Goal: Information Seeking & Learning: Learn about a topic

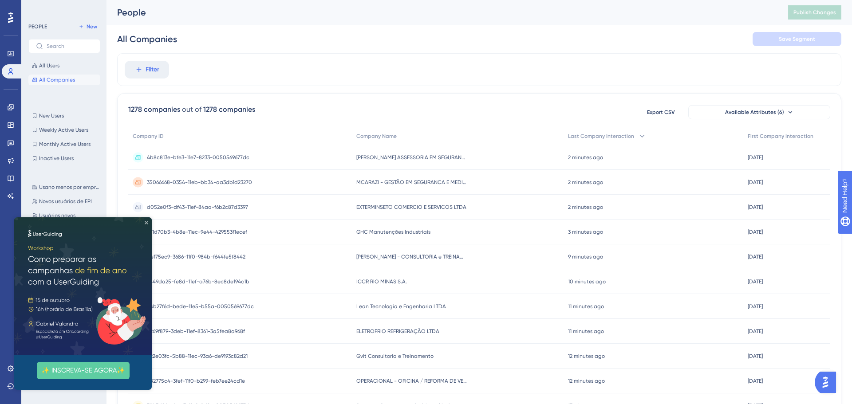
click at [146, 224] on icon "Close Preview" at bounding box center [147, 223] width 4 height 4
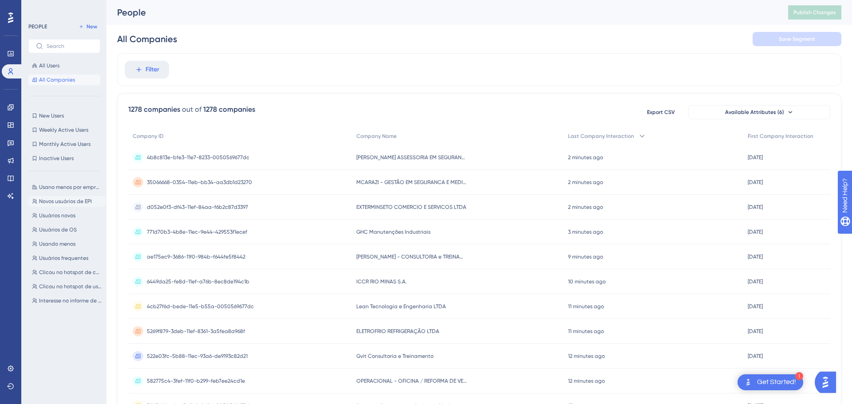
click at [57, 203] on span "Novos usuários de EPI" at bounding box center [65, 201] width 53 height 7
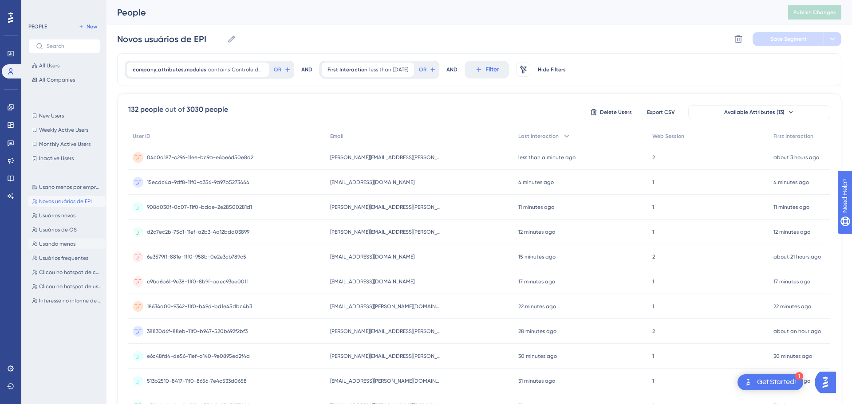
click at [64, 247] on span "Usando menos" at bounding box center [57, 243] width 36 height 7
type input "Usando menos"
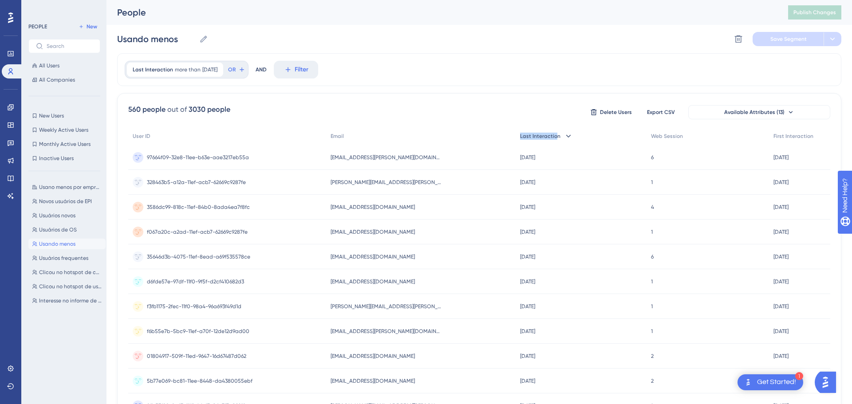
drag, startPoint x: 517, startPoint y: 135, endPoint x: 555, endPoint y: 135, distance: 37.7
click at [555, 135] on div "Last Interaction" at bounding box center [580, 136] width 131 height 18
click at [550, 138] on span "Last Interaction" at bounding box center [540, 136] width 40 height 7
click at [524, 136] on span "Last Interaction" at bounding box center [540, 136] width 40 height 7
drag, startPoint x: 521, startPoint y: 138, endPoint x: 570, endPoint y: 139, distance: 48.8
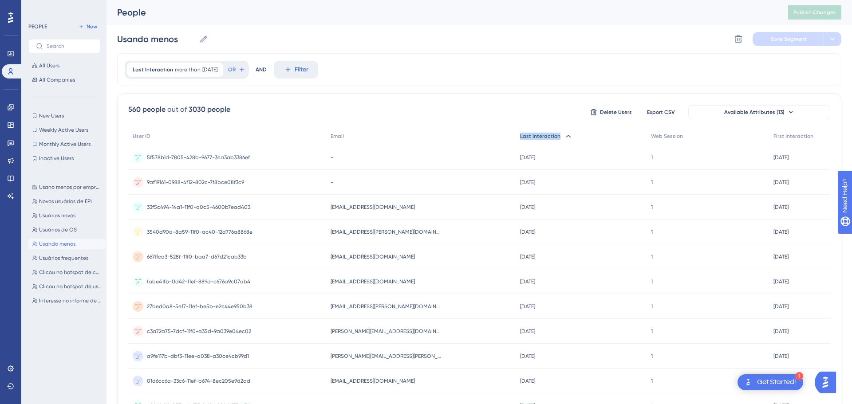
click at [570, 139] on div "Last Interaction" at bounding box center [580, 136] width 131 height 18
click at [546, 137] on span "Last Interaction" at bounding box center [540, 136] width 40 height 7
click at [512, 62] on div "Last Interaction more than [DATE] [DATE] Remove OR AND Filter" at bounding box center [479, 69] width 724 height 33
click at [288, 108] on div "560 people out of 3030 people Delete Users Export CSV Available Attributes (13)…" at bounding box center [479, 387] width 724 height 588
drag, startPoint x: 248, startPoint y: 158, endPoint x: 136, endPoint y: 161, distance: 111.8
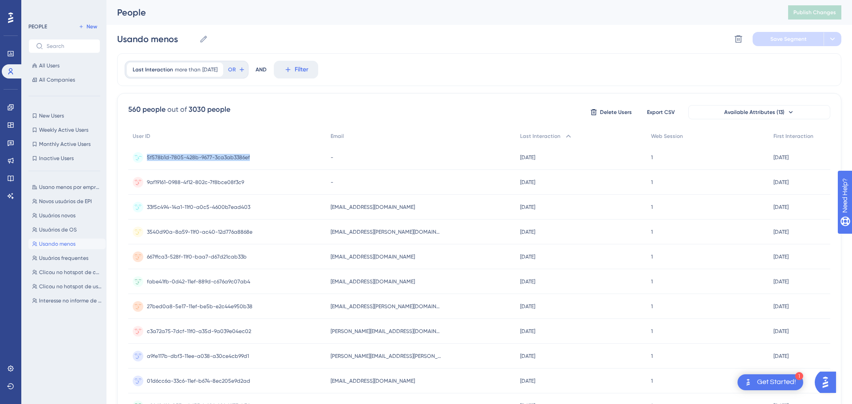
click at [136, 161] on div "5f578b1d-7805-428b-9677-3ca3ab3386ef 5f578b1d-7805-428b-9677-3ca3ab3386ef" at bounding box center [227, 157] width 198 height 25
copy div "5f578b1d-7805-428b-9677-3ca3ab3386ef"
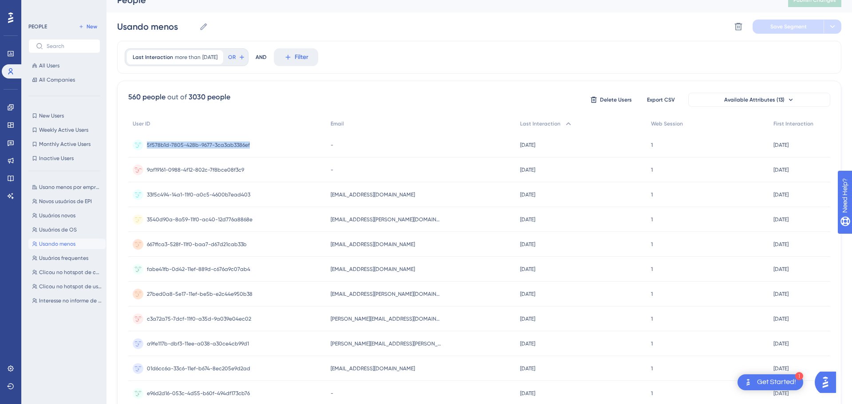
scroll to position [14, 0]
drag, startPoint x: 412, startPoint y: 199, endPoint x: 330, endPoint y: 203, distance: 82.2
click at [330, 203] on div "[EMAIL_ADDRESS][DOMAIN_NAME] [DOMAIN_NAME][EMAIL_ADDRESS][DOMAIN_NAME]" at bounding box center [420, 193] width 189 height 25
copy span "[EMAIL_ADDRESS][DOMAIN_NAME]"
drag, startPoint x: 410, startPoint y: 220, endPoint x: 327, endPoint y: 223, distance: 82.5
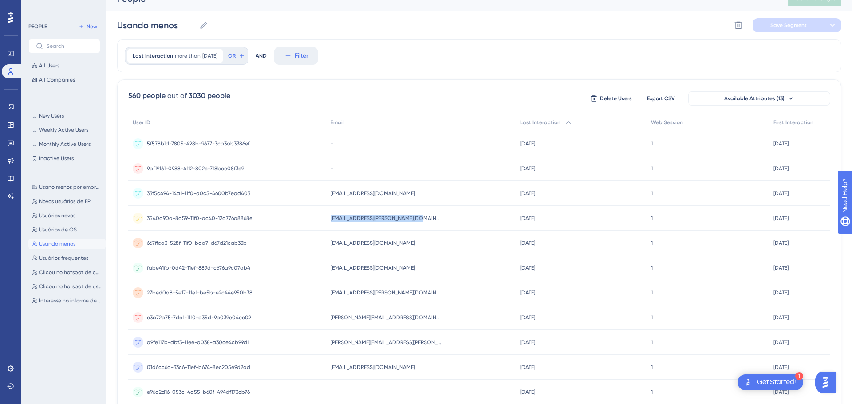
click at [327, 223] on div "[EMAIL_ADDRESS][PERSON_NAME][DOMAIN_NAME] [DOMAIN_NAME][EMAIL_ADDRESS][PERSON_N…" at bounding box center [420, 218] width 189 height 25
copy span "gleisiele.[PERSON_NAME]@epyainfra.com.b"
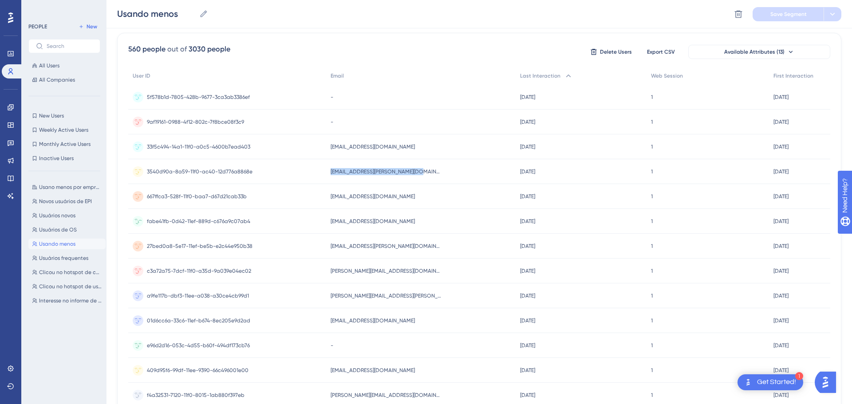
scroll to position [68, 0]
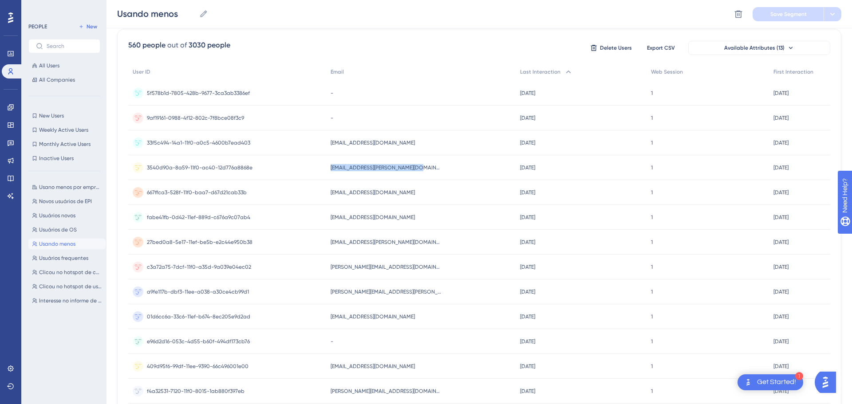
drag, startPoint x: 409, startPoint y: 195, endPoint x: 320, endPoint y: 189, distance: 88.5
click at [0, 0] on div "667ffca3-528f-11f0-baa7-d67d21cab33b 667ffca3-528f-11f0-baa7-d67d21cab33b [EMAI…" at bounding box center [0, 0] width 0 height 0
copy div "667ffca3-528f-11f0-baa7-d67d21cab33b [EMAIL_ADDRESS][DOMAIN_NAME]"
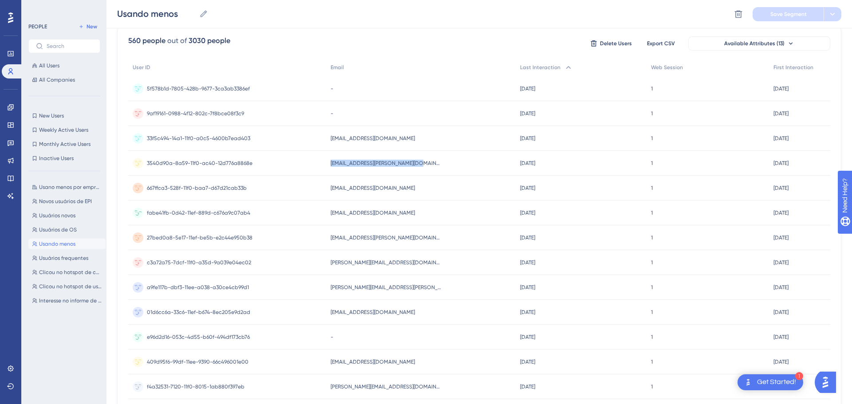
scroll to position [77, 0]
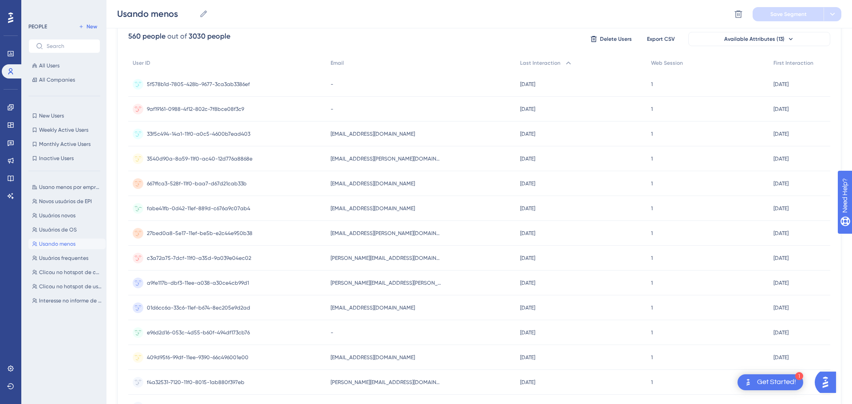
click at [394, 207] on span "[EMAIL_ADDRESS][DOMAIN_NAME]" at bounding box center [372, 208] width 84 height 7
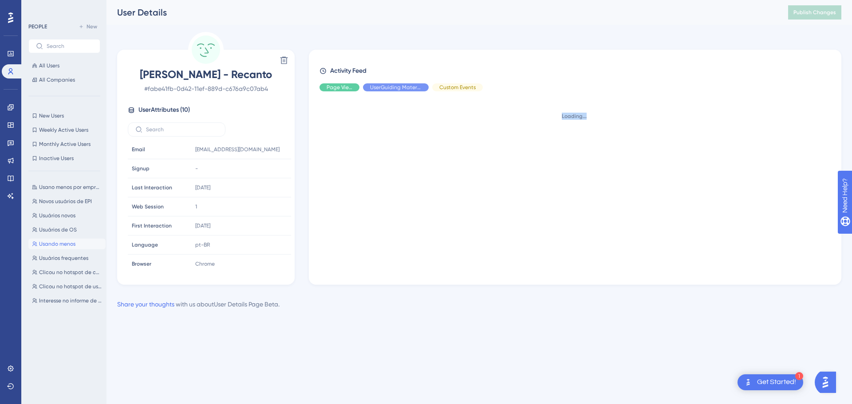
click at [393, 207] on div "Loading..." at bounding box center [578, 184] width 518 height 172
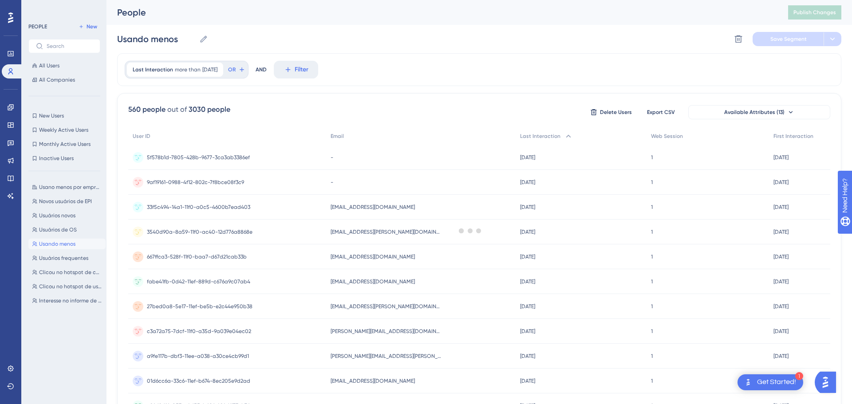
scroll to position [77, 0]
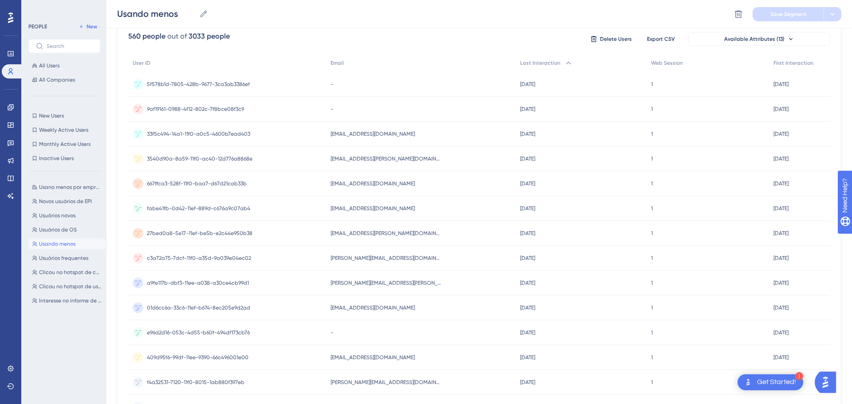
drag, startPoint x: 405, startPoint y: 211, endPoint x: 330, endPoint y: 215, distance: 75.0
click at [330, 215] on div "[EMAIL_ADDRESS][DOMAIN_NAME] [EMAIL_ADDRESS][DOMAIN_NAME]" at bounding box center [420, 208] width 189 height 25
copy span "[EMAIL_ADDRESS][DOMAIN_NAME]"
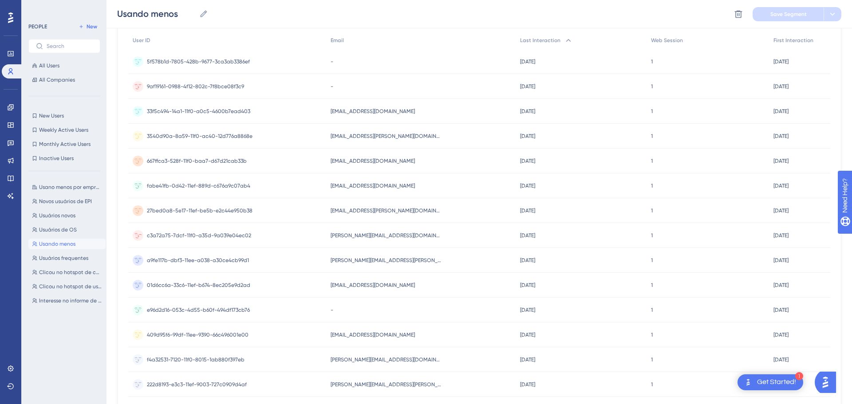
scroll to position [106, 0]
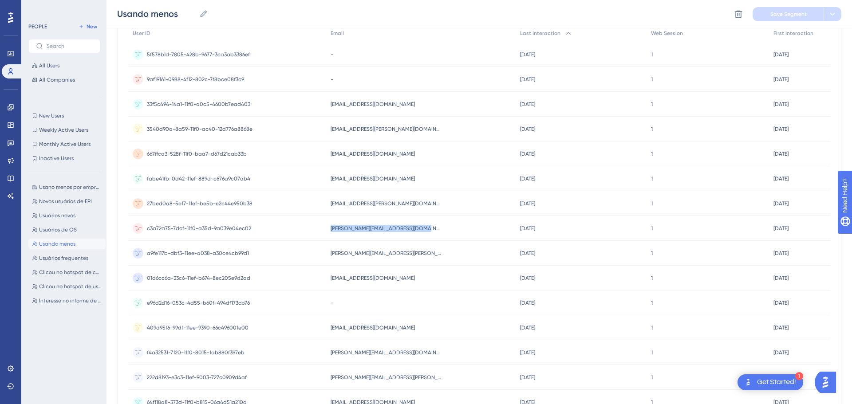
drag, startPoint x: 422, startPoint y: 232, endPoint x: 329, endPoint y: 225, distance: 92.9
click at [329, 225] on div "[PERSON_NAME][EMAIL_ADDRESS][DOMAIN_NAME] [PERSON_NAME][DOMAIN_NAME][EMAIL_ADDR…" at bounding box center [420, 228] width 189 height 25
copy span "[PERSON_NAME][EMAIL_ADDRESS][DOMAIN_NAME]"
click at [364, 253] on span "[PERSON_NAME][EMAIL_ADDRESS][PERSON_NAME][DOMAIN_NAME]" at bounding box center [385, 253] width 111 height 7
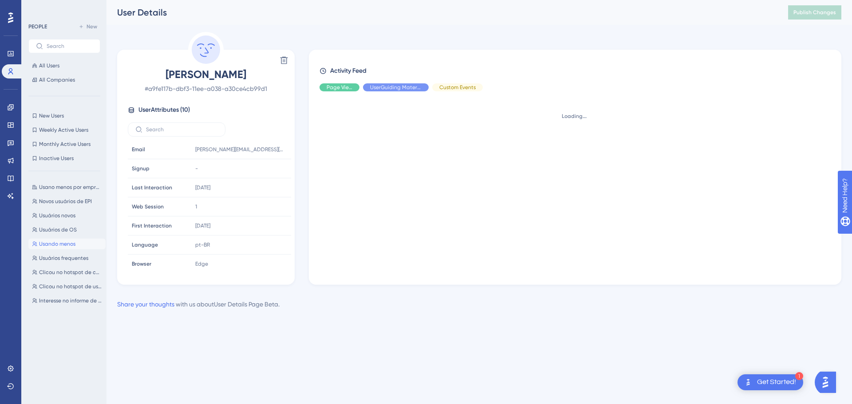
click at [364, 253] on div "Loading..." at bounding box center [578, 184] width 518 height 172
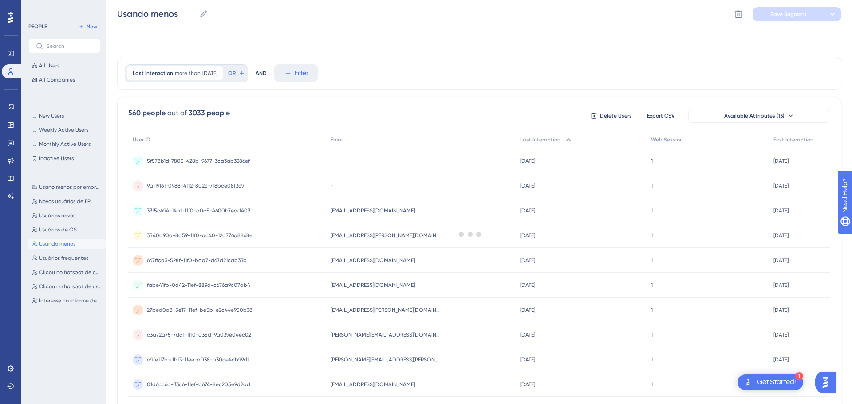
scroll to position [106, 0]
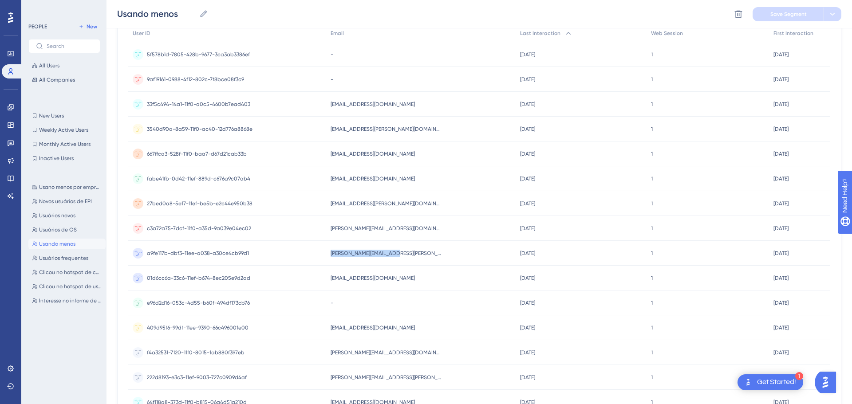
drag, startPoint x: 392, startPoint y: 256, endPoint x: 327, endPoint y: 263, distance: 65.1
click at [327, 263] on div "[PERSON_NAME][EMAIL_ADDRESS][PERSON_NAME][DOMAIN_NAME] [PERSON_NAME][DOMAIN_NAM…" at bounding box center [420, 253] width 189 height 25
copy span "[PERSON_NAME][EMAIL_ADDRESS][PERSON_NAME][DOMAIN_NAME]"
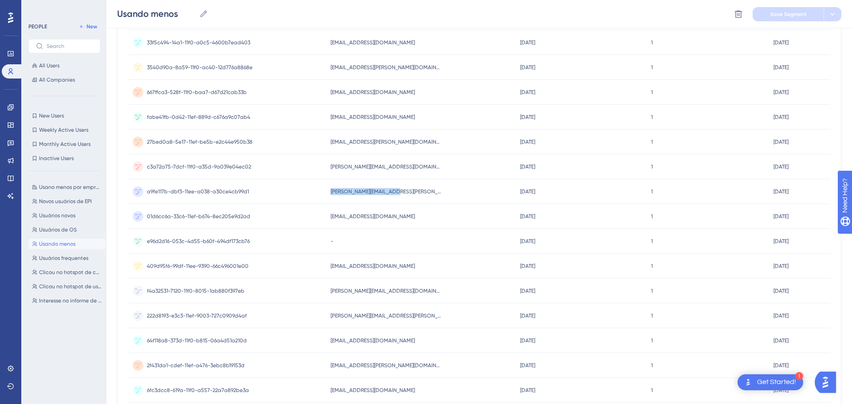
scroll to position [174, 0]
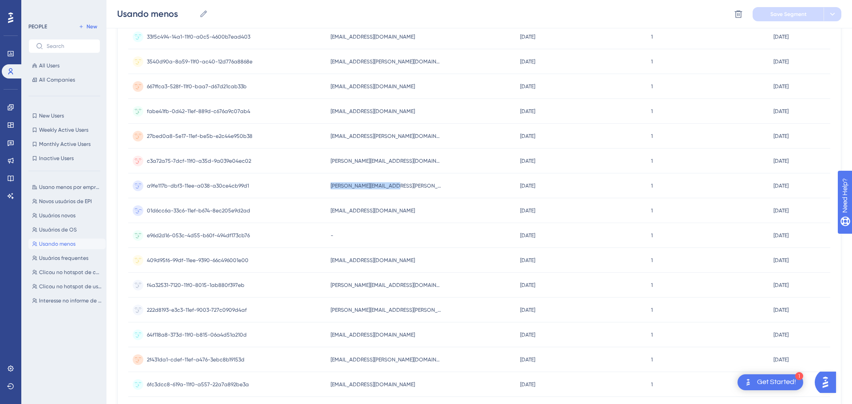
drag, startPoint x: 417, startPoint y: 212, endPoint x: 315, endPoint y: 209, distance: 102.5
click at [0, 0] on div "01d6cc6a-33c6-11ef-b674-8ec205e9d2ad 01d6cc6a-33c6-11ef-b674-8ec205e9d2ad [EMAI…" at bounding box center [0, 0] width 0 height 0
copy div "01d6cc6a-33c6-11ef-b674-8ec205e9d2ad aprendiz.sgi@valmarservicos.com.b"
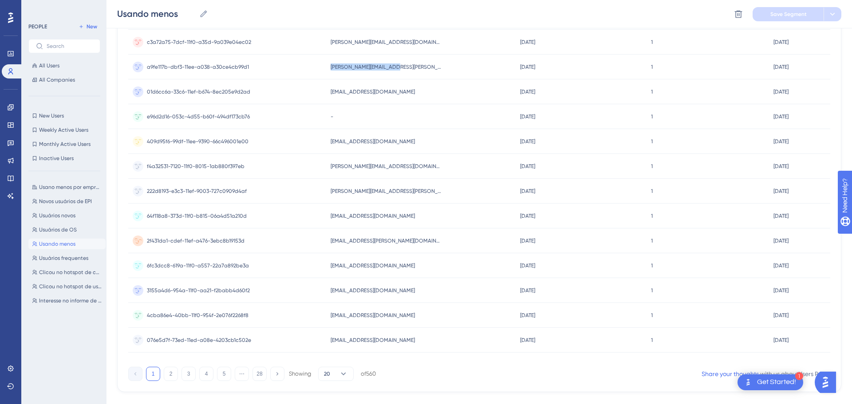
scroll to position [309, 0]
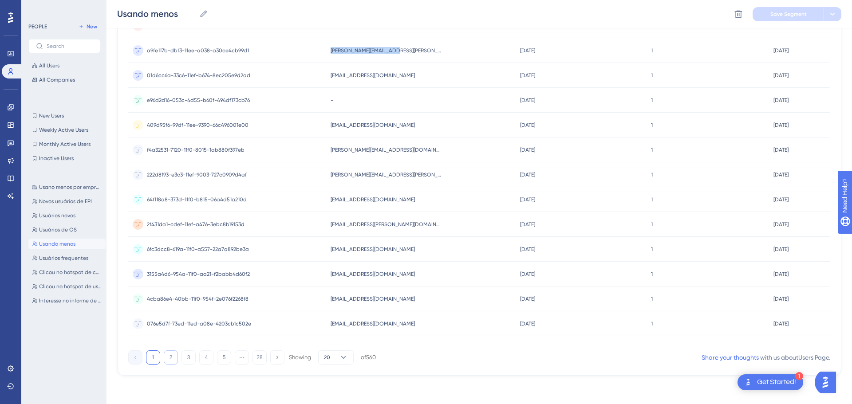
click at [166, 358] on button "2" at bounding box center [171, 357] width 14 height 14
click at [188, 360] on button "3" at bounding box center [188, 357] width 14 height 14
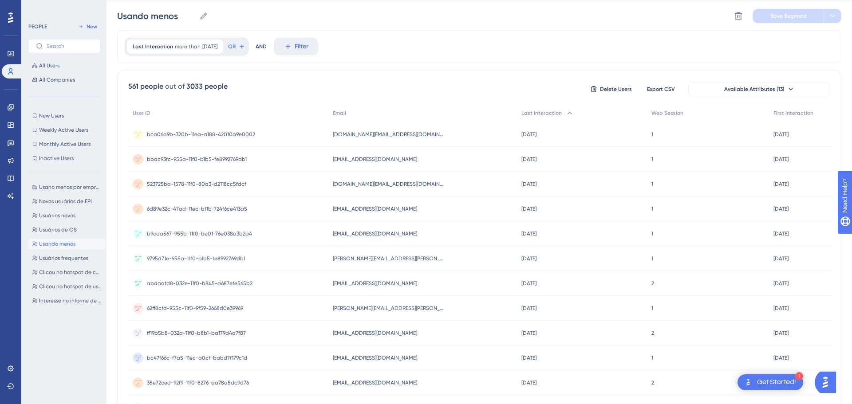
scroll to position [24, 0]
click at [82, 187] on span "Usano menos por empresa" at bounding box center [70, 187] width 63 height 7
type input "Usano menos por empresa"
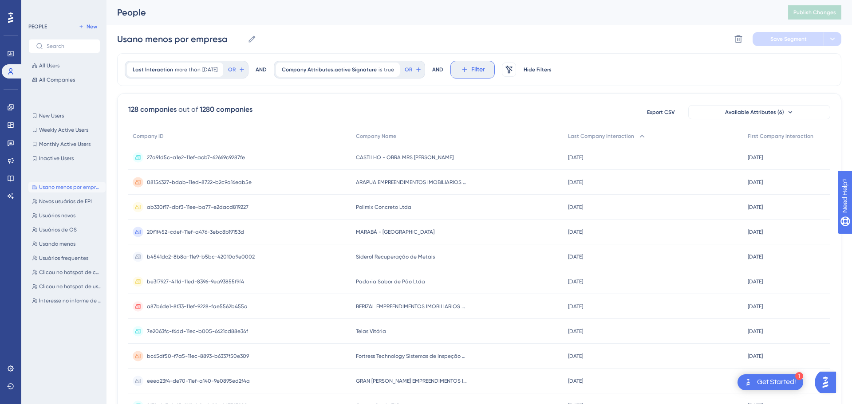
click at [468, 67] on icon at bounding box center [464, 70] width 8 height 8
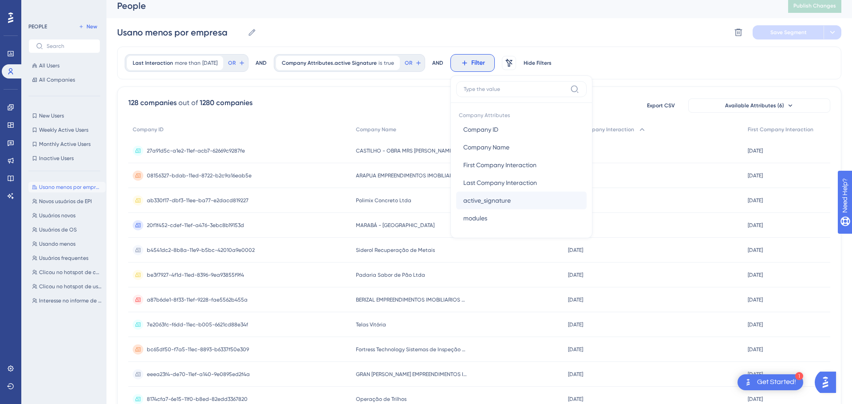
scroll to position [9, 0]
click at [502, 212] on button "modules modules" at bounding box center [521, 216] width 130 height 18
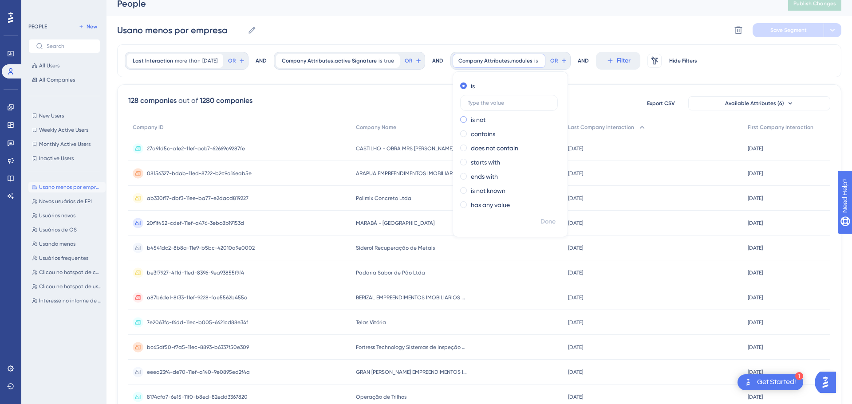
click at [483, 122] on label "is not" at bounding box center [478, 119] width 15 height 11
click at [581, 96] on div "128 companies out of 1280 companies Export CSV Available Attributes (6)" at bounding box center [479, 103] width 702 height 16
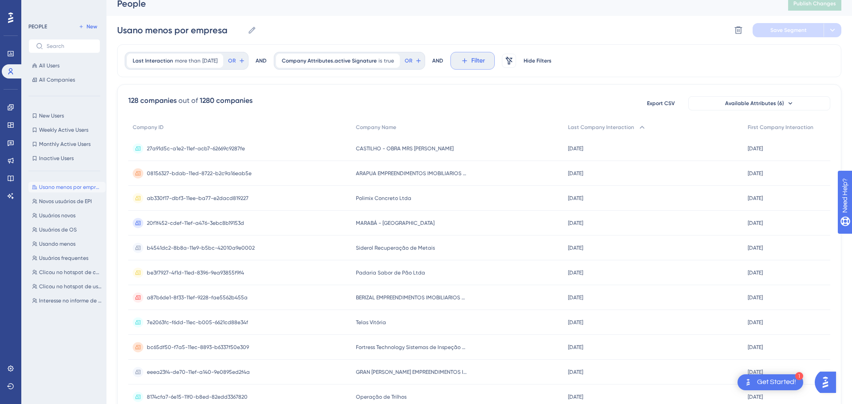
click at [483, 61] on span "Filter" at bounding box center [478, 60] width 14 height 11
click at [487, 213] on span "modules" at bounding box center [475, 216] width 24 height 11
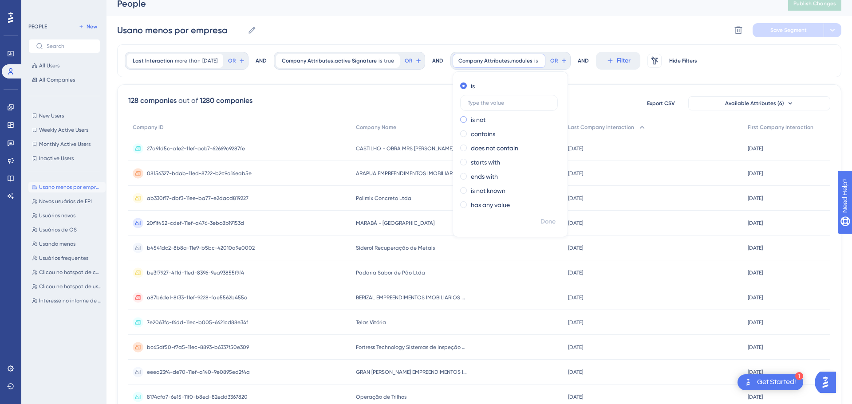
click at [499, 120] on div "is not" at bounding box center [508, 119] width 97 height 11
click at [623, 63] on icon at bounding box center [620, 61] width 8 height 8
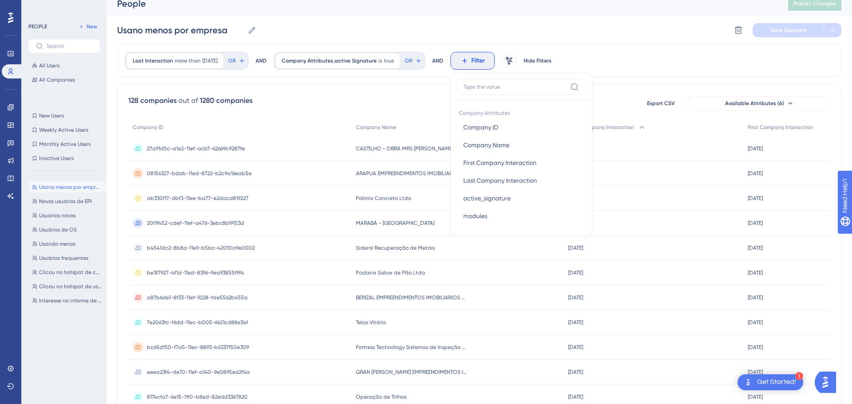
click at [610, 83] on div "Last Interaction more than [DATE] [DATE] Remove OR AND Company Attributes.activ…" at bounding box center [479, 358] width 724 height 628
click at [482, 59] on span "Filter" at bounding box center [478, 60] width 14 height 11
click at [472, 214] on span "modules" at bounding box center [475, 216] width 24 height 11
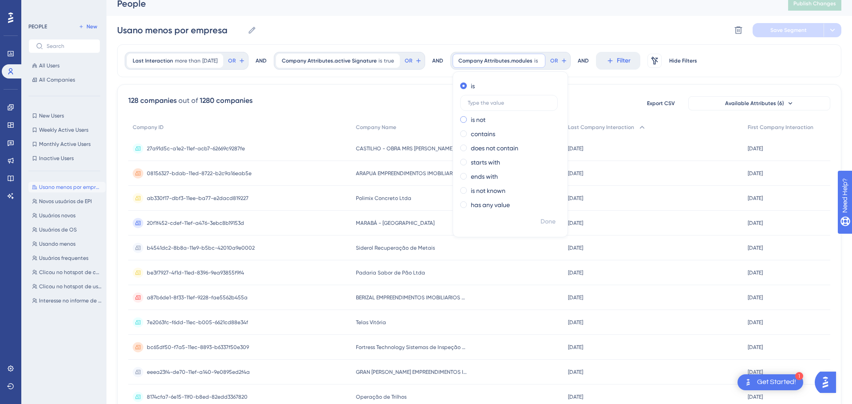
click at [485, 119] on label "is not" at bounding box center [478, 119] width 15 height 11
type input "true"
click at [553, 221] on span "Done" at bounding box center [547, 221] width 15 height 11
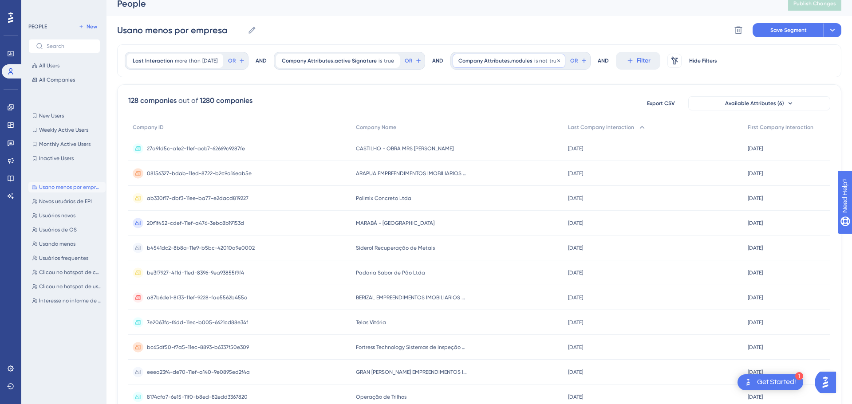
click at [554, 63] on span "true" at bounding box center [554, 60] width 10 height 7
click at [494, 164] on label "starts with" at bounding box center [485, 162] width 29 height 11
click at [597, 86] on div "128 companies out of 1280 companies Export CSV Available Attributes (6) Company…" at bounding box center [479, 378] width 724 height 588
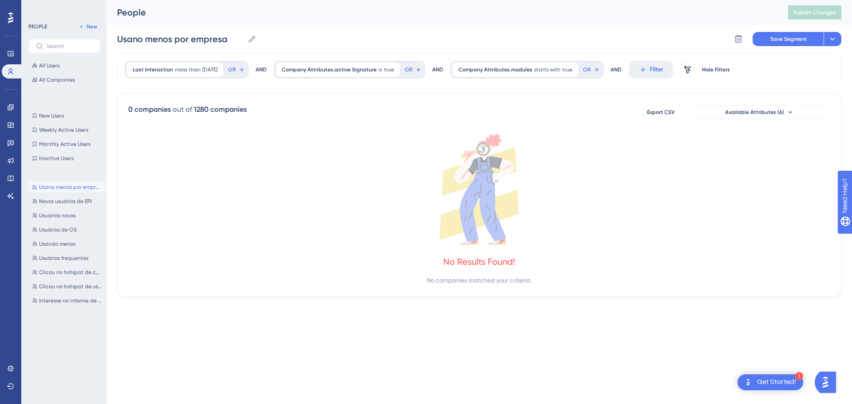
scroll to position [0, 0]
click at [578, 70] on div "Company Attributes.modules starts with true true Remove" at bounding box center [515, 70] width 126 height 14
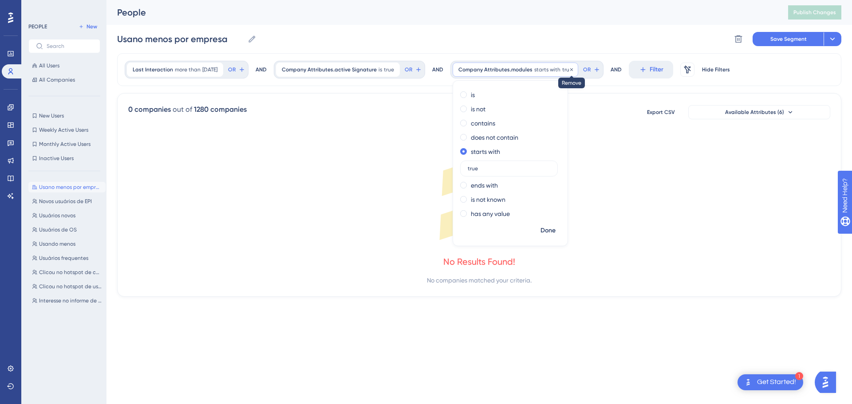
click at [572, 70] on icon at bounding box center [571, 69] width 3 height 3
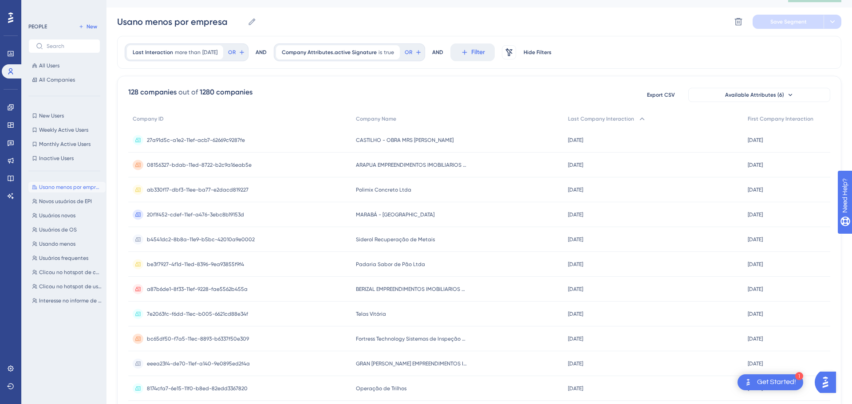
scroll to position [19, 0]
click at [593, 116] on span "Last Company Interaction" at bounding box center [601, 117] width 66 height 7
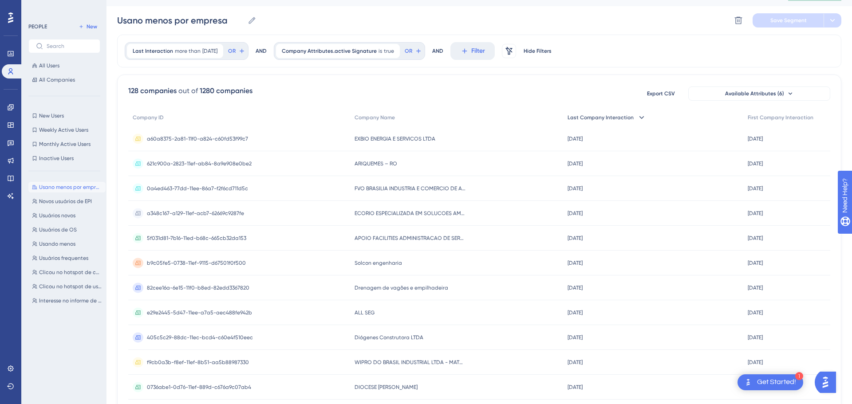
click at [593, 116] on span "Last Company Interaction" at bounding box center [600, 117] width 66 height 7
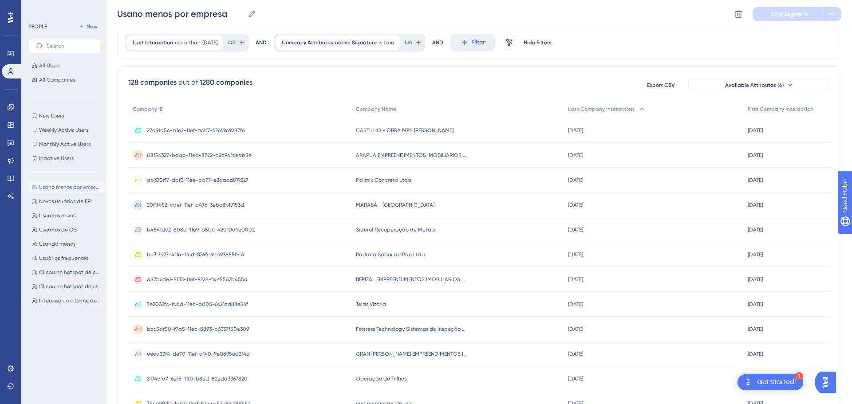
scroll to position [32, 0]
click at [67, 300] on span "Interesse no informe de condição [PERSON_NAME]" at bounding box center [70, 300] width 63 height 7
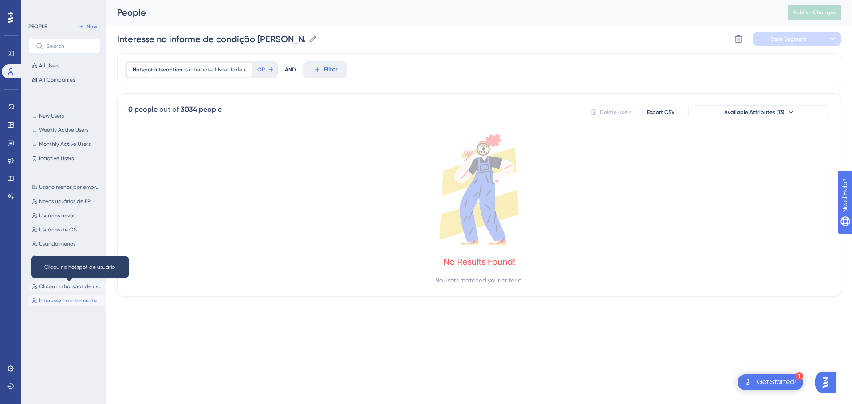
click at [59, 288] on span "Clicou no hotspot de usuário" at bounding box center [70, 286] width 63 height 7
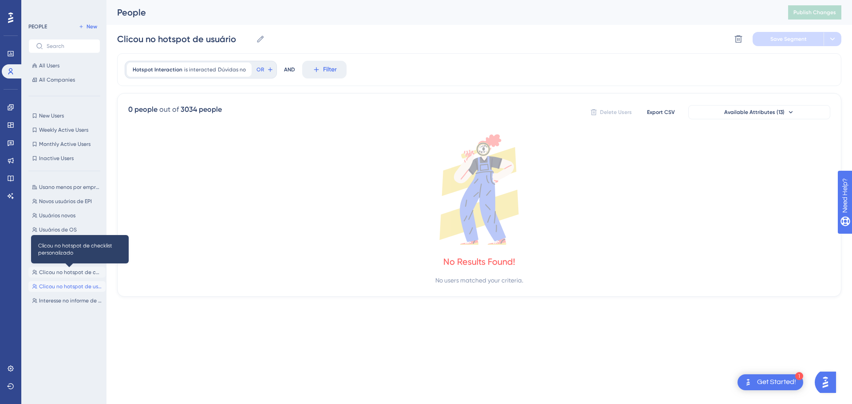
click at [49, 274] on span "Clicou no hotspot de checklist personalizado" at bounding box center [70, 272] width 63 height 7
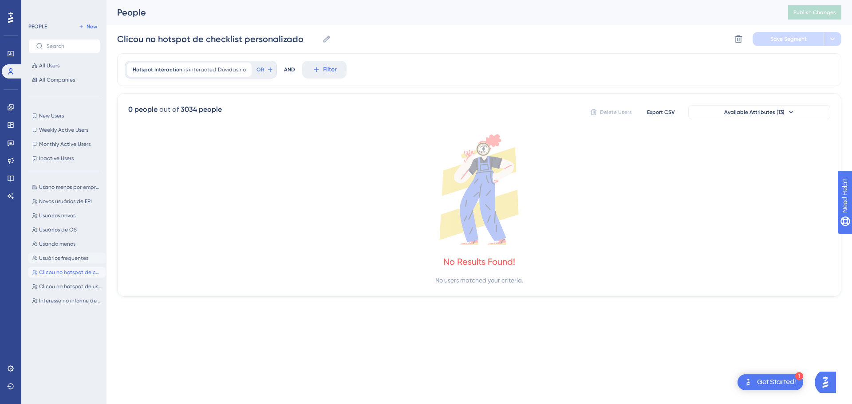
click at [40, 254] on button "Usuários frequentes Usuários frequentes" at bounding box center [66, 258] width 77 height 11
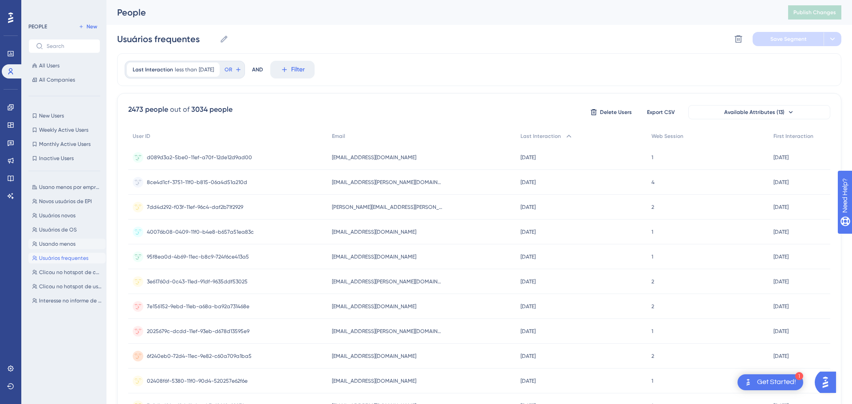
click at [50, 246] on span "Usando menos" at bounding box center [57, 243] width 36 height 7
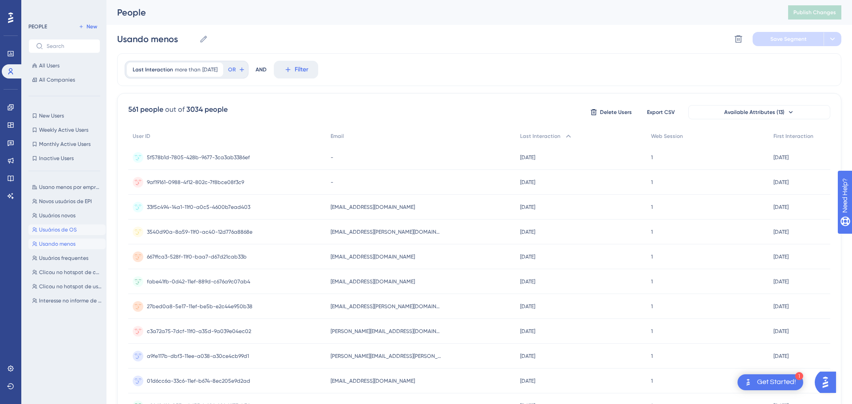
click at [67, 230] on span "Usuários de OS" at bounding box center [58, 229] width 38 height 7
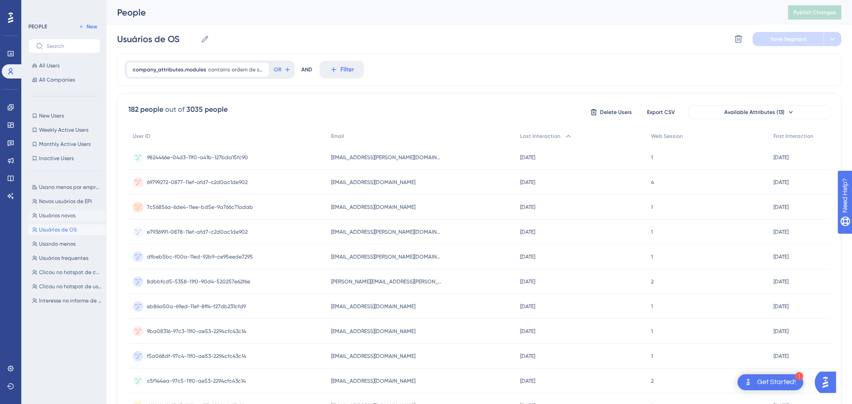
click at [70, 217] on span "Usuários novos" at bounding box center [57, 215] width 36 height 7
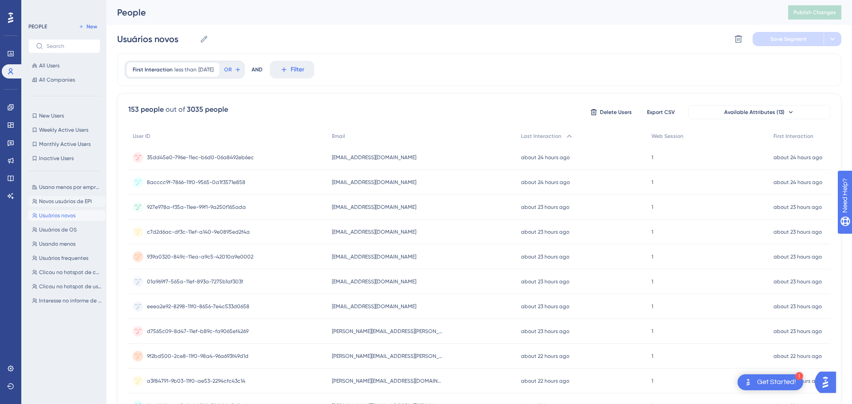
click at [67, 204] on span "Novos usuários de EPI" at bounding box center [65, 201] width 53 height 7
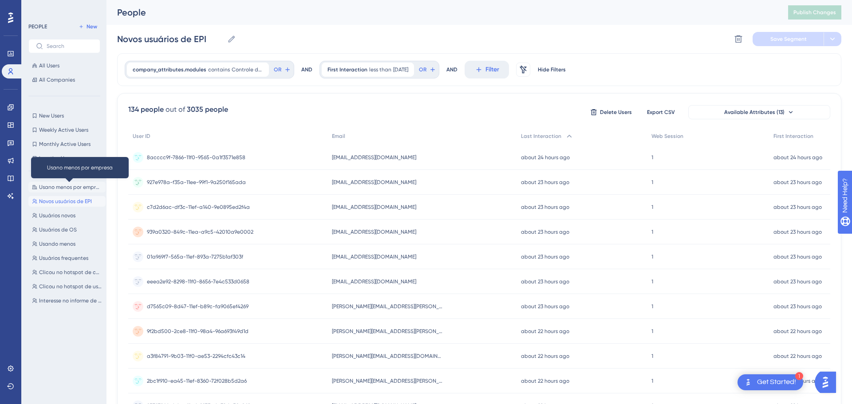
click at [70, 189] on span "Usano menos por empresa" at bounding box center [70, 187] width 63 height 7
type input "Usano menos por empresa"
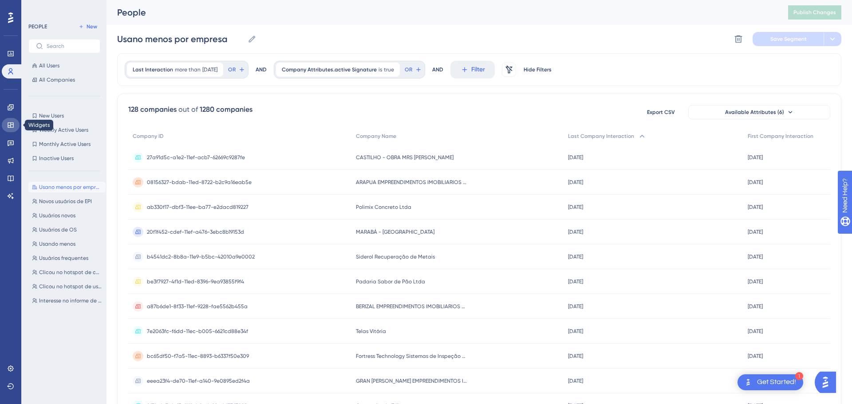
click at [14, 126] on icon at bounding box center [10, 125] width 7 height 7
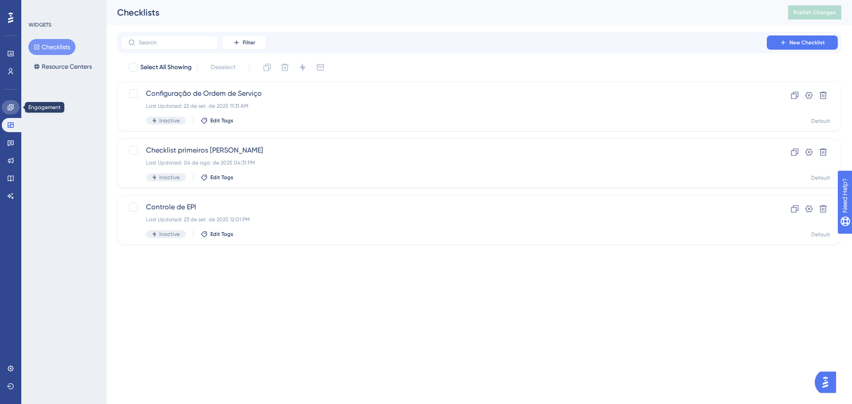
click at [11, 108] on icon at bounding box center [10, 107] width 7 height 7
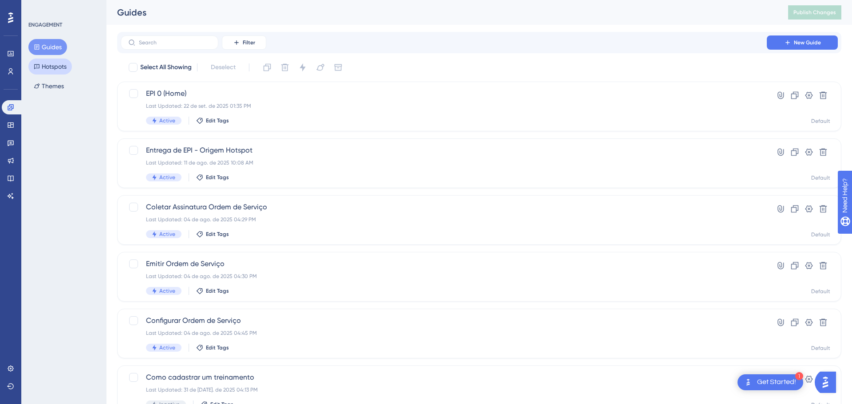
click at [66, 63] on button "Hotspots" at bounding box center [49, 67] width 43 height 16
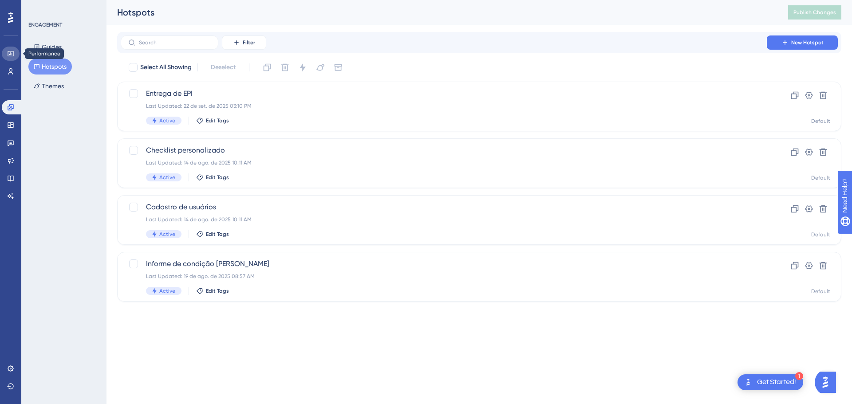
click at [12, 51] on icon at bounding box center [10, 53] width 7 height 7
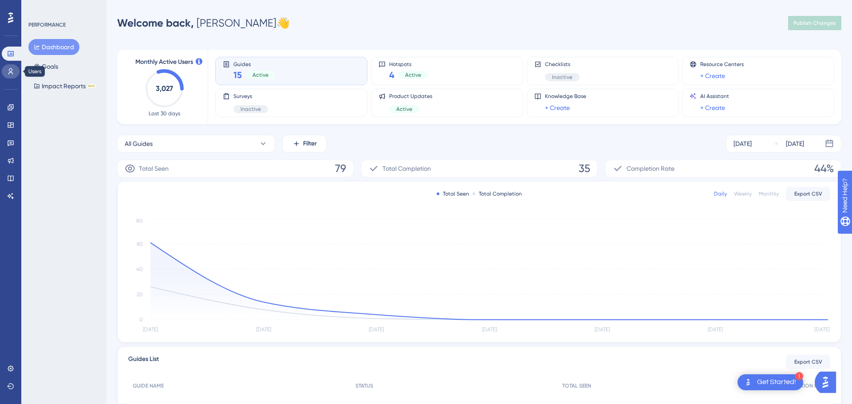
click at [9, 70] on icon at bounding box center [10, 71] width 7 height 7
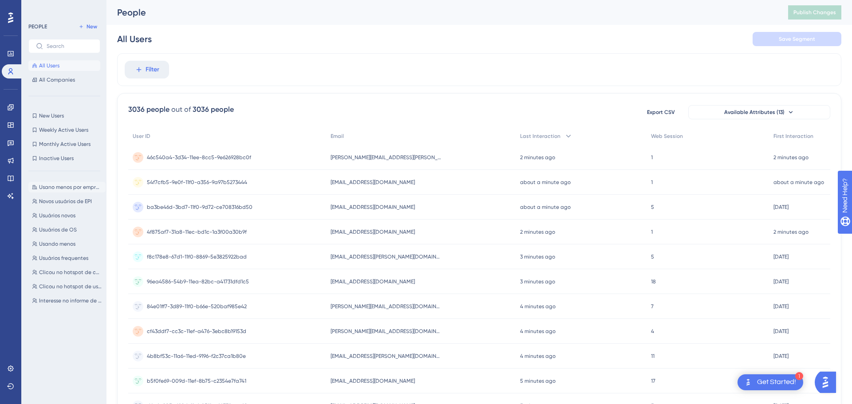
click at [63, 191] on button "Usano menos por empresa Usano menos por empresa" at bounding box center [66, 187] width 77 height 11
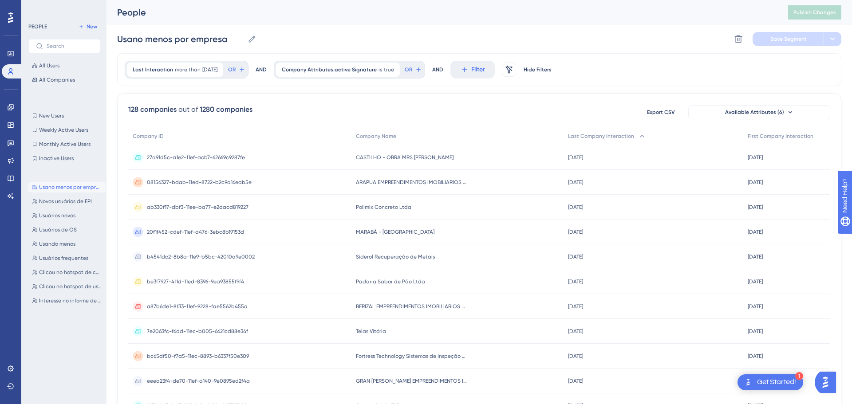
click at [406, 159] on span "CASTILHO - OBRA MRS [PERSON_NAME]" at bounding box center [405, 157] width 98 height 7
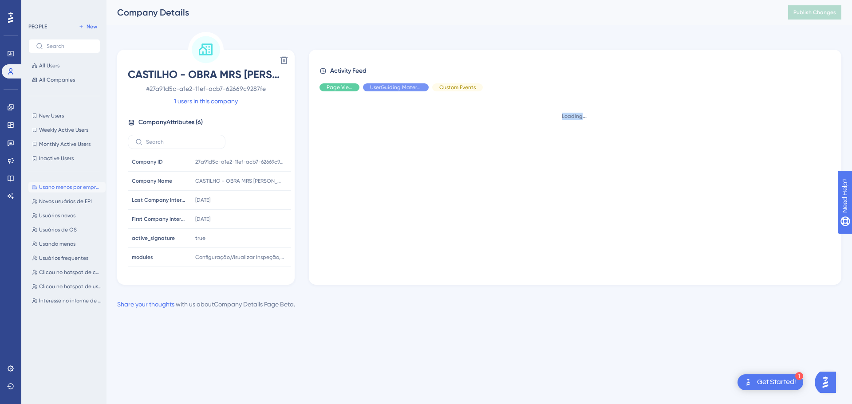
click at [406, 159] on div "Loading..." at bounding box center [578, 184] width 518 height 172
click at [272, 183] on icon at bounding box center [276, 181] width 9 height 9
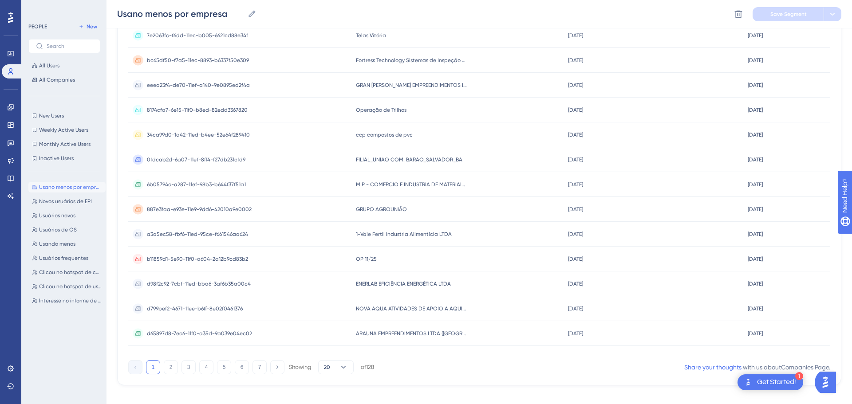
scroll to position [309, 0]
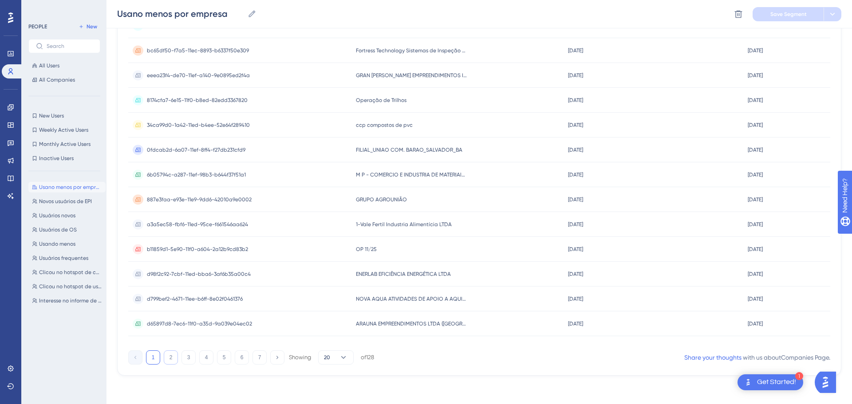
click at [168, 359] on button "2" at bounding box center [171, 357] width 14 height 14
click at [192, 358] on button "3" at bounding box center [188, 357] width 14 height 14
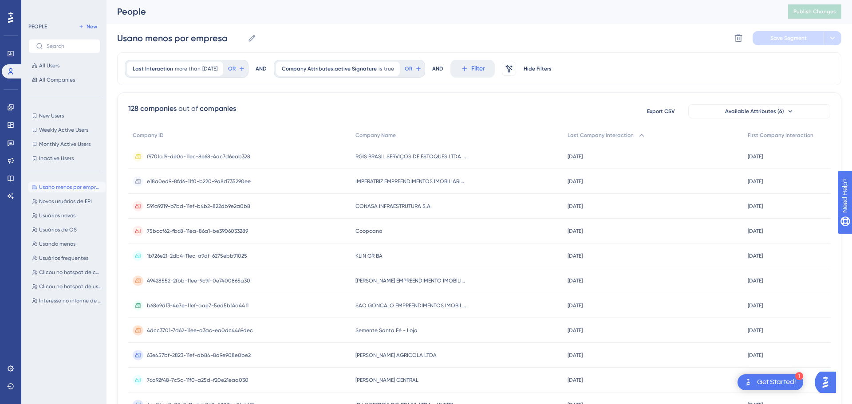
scroll to position [0, 0]
click at [609, 134] on span "Last Company Interaction" at bounding box center [600, 136] width 66 height 7
click at [609, 134] on span "Last Company Interaction" at bounding box center [601, 136] width 66 height 7
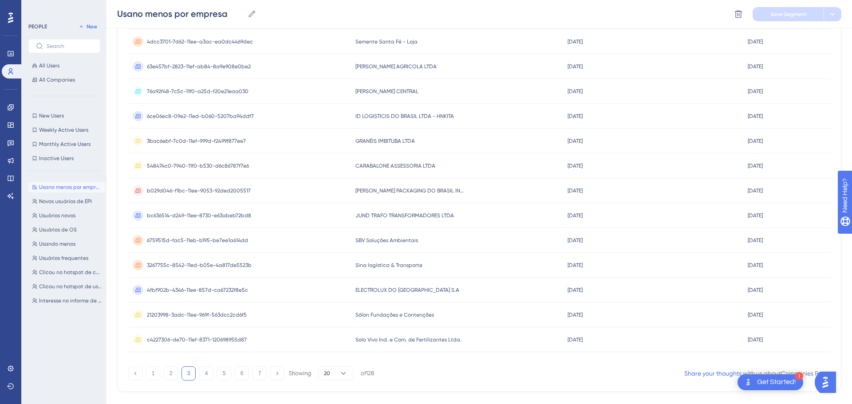
scroll to position [298, 0]
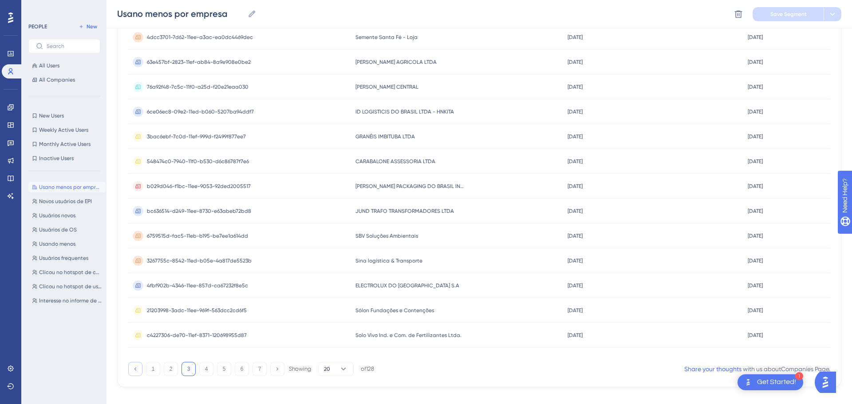
click at [134, 369] on icon at bounding box center [135, 369] width 6 height 6
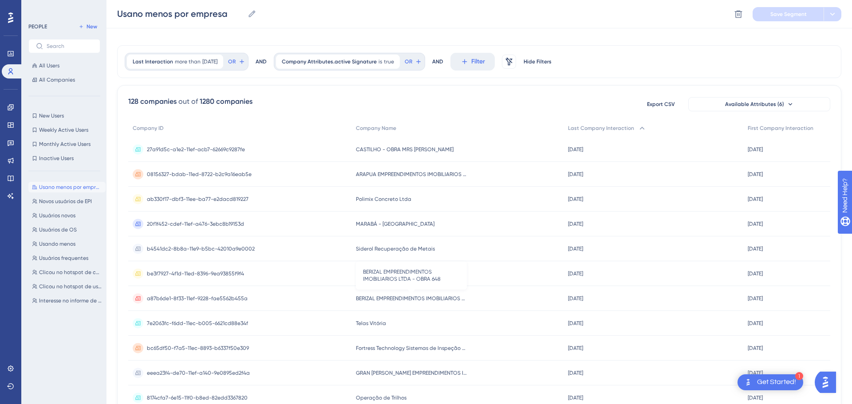
scroll to position [0, 0]
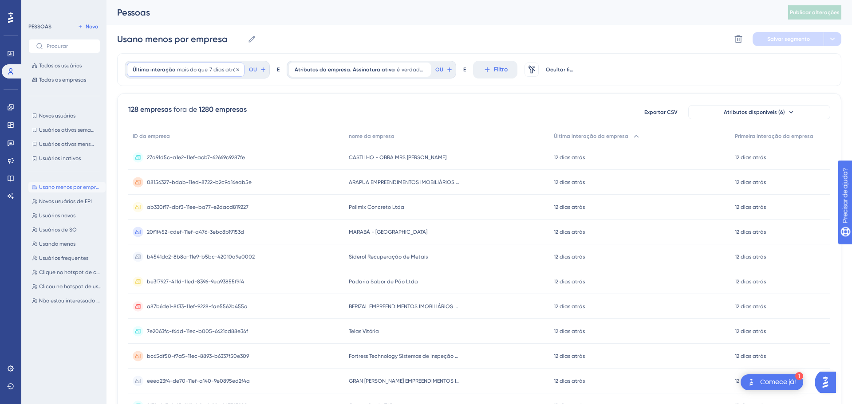
click at [158, 72] on font "Última interação" at bounding box center [154, 70] width 43 height 6
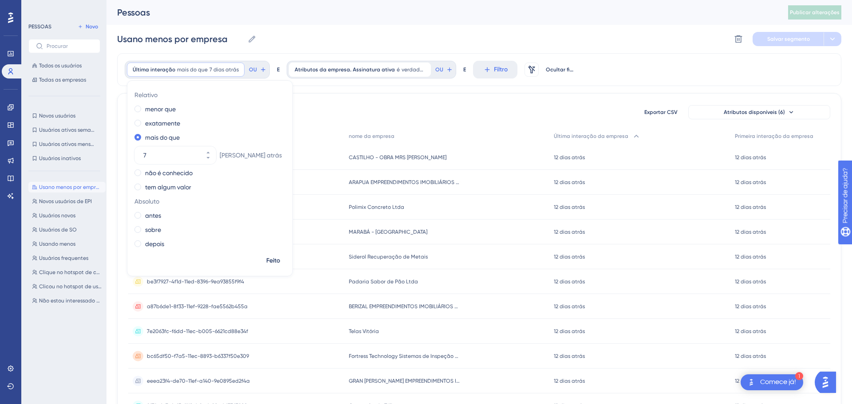
click at [402, 98] on div "128 empresas fora de 1280 empresas Exportar CSV Atributos disponíveis (6) ID da…" at bounding box center [479, 387] width 724 height 588
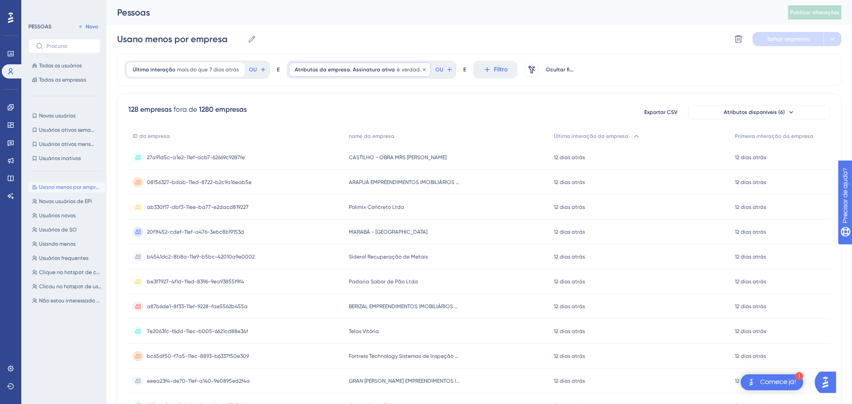
click at [333, 70] on font "Atributos da empresa. Assinatura ativa" at bounding box center [345, 70] width 100 height 6
click at [449, 106] on div "128 empresas fora de 1280 empresas Exportar CSV Atributos disponíveis (6)" at bounding box center [479, 112] width 702 height 16
click at [71, 133] on font "Usuários ativos semanais" at bounding box center [70, 130] width 62 height 6
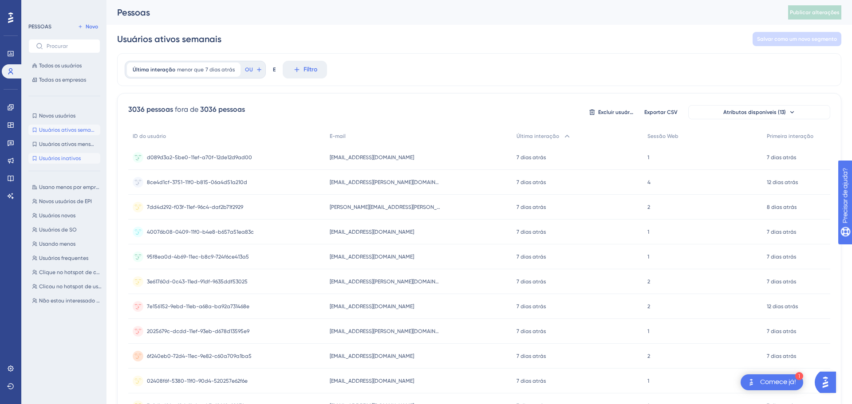
click at [68, 163] on button "Usuários inativos Usuários inativos" at bounding box center [64, 158] width 72 height 11
